Goal: Task Accomplishment & Management: Complete application form

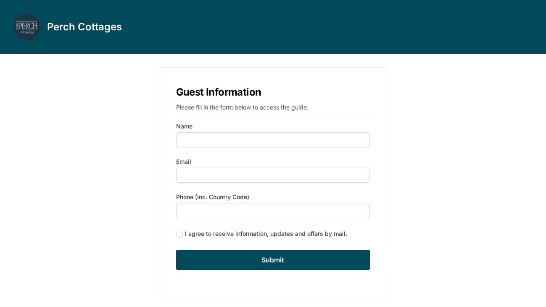
scroll to position [3, 0]
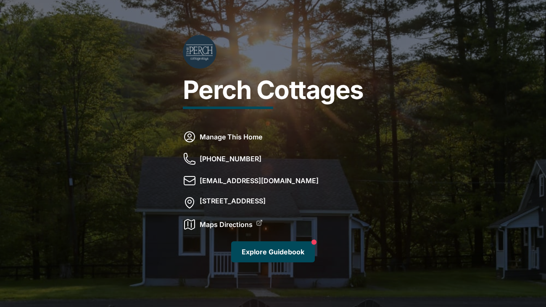
click at [264, 246] on link "Explore Guidebook" at bounding box center [273, 251] width 84 height 21
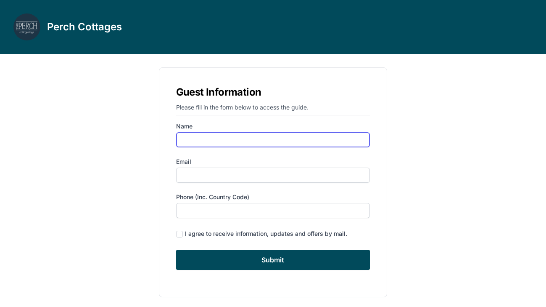
click at [191, 135] on input "Name" at bounding box center [273, 139] width 194 height 15
type input "[PERSON_NAME]"
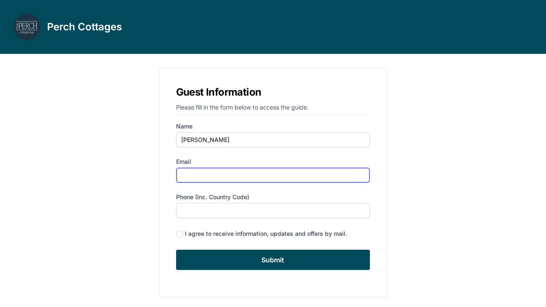
type input "[EMAIL_ADDRESS][DOMAIN_NAME]"
type input "4159940343"
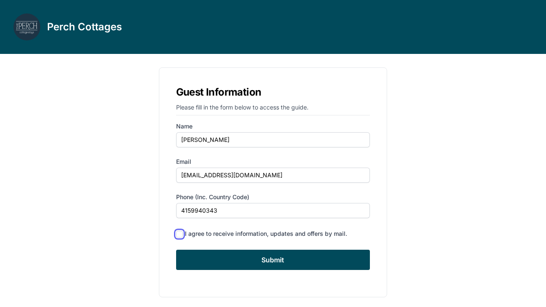
click at [177, 235] on input "checkbox" at bounding box center [179, 233] width 7 height 7
checkbox input "true"
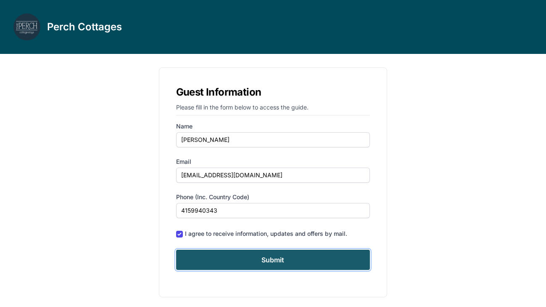
click at [263, 257] on input "Submit" at bounding box center [273, 259] width 194 height 20
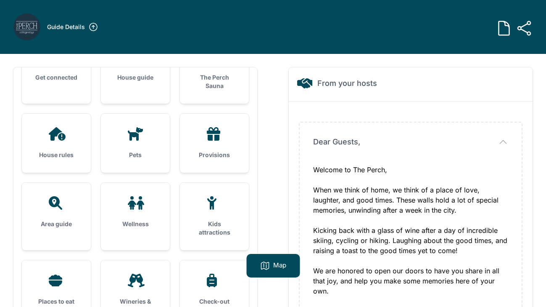
scroll to position [119, 0]
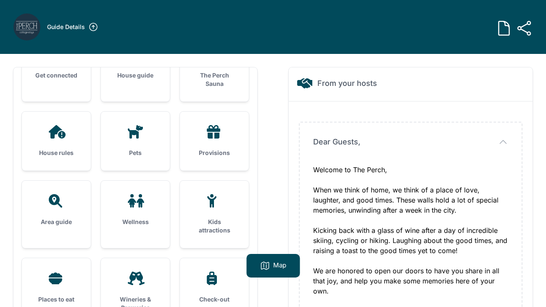
click at [52, 213] on div "Area guide" at bounding box center [56, 209] width 69 height 59
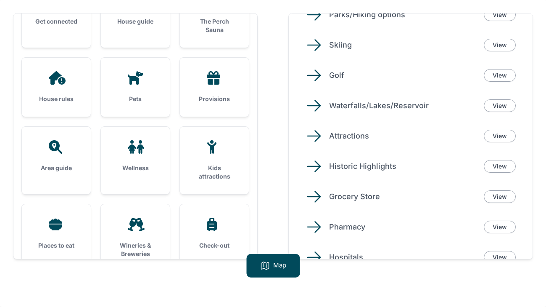
scroll to position [54, 0]
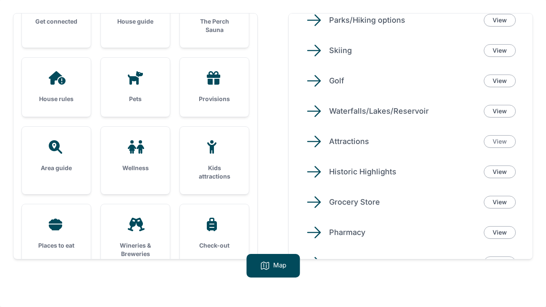
click at [496, 138] on link "View" at bounding box center [500, 141] width 32 height 13
